Goal: Check status: Check status

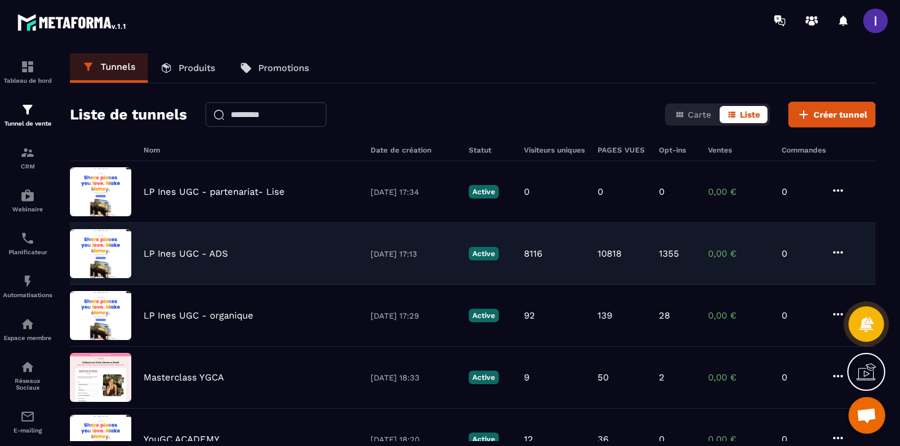
click at [174, 285] on div "LP [PERSON_NAME] UGC - ADS [DATE] 17:13 Active 8116 10818 1355 0,00 € 0" at bounding box center [472, 316] width 805 height 62
click at [174, 256] on p "LP Ines UGC - ADS" at bounding box center [185, 253] width 85 height 11
click at [128, 256] on img at bounding box center [100, 253] width 61 height 49
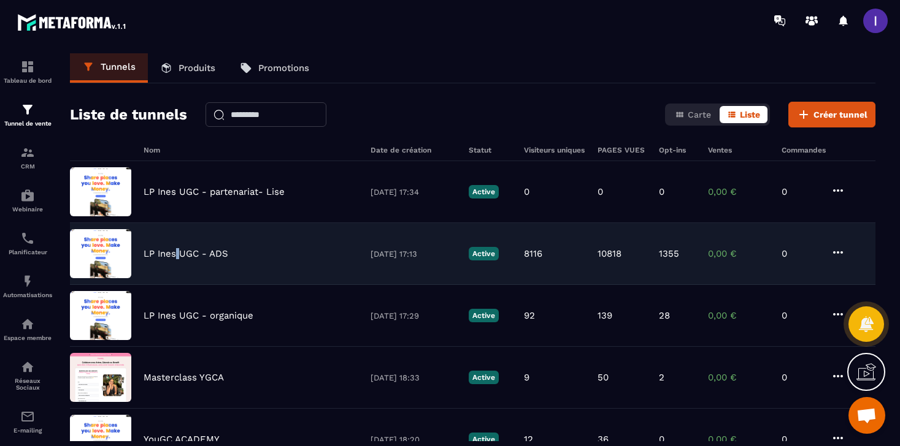
click at [128, 256] on img at bounding box center [100, 253] width 61 height 49
click at [203, 258] on p "LP Ines UGC - ADS" at bounding box center [185, 253] width 85 height 11
